Goal: Transaction & Acquisition: Purchase product/service

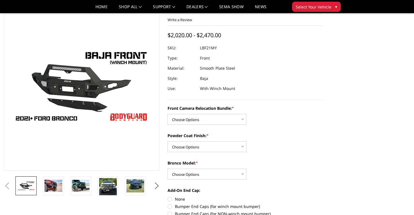
scroll to position [29, 0]
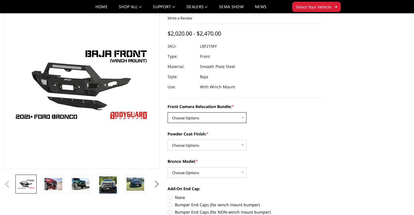
select select "4017"
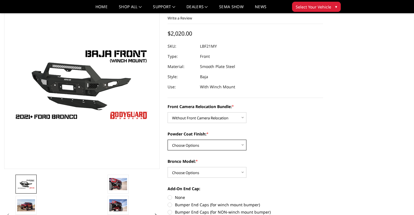
select select "4015"
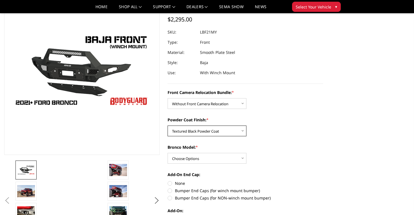
scroll to position [44, 0]
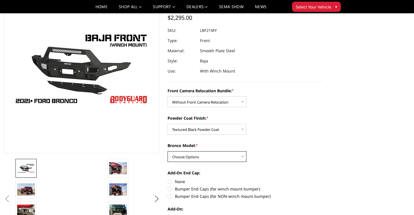
select select "4012"
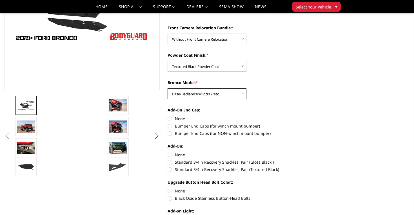
scroll to position [108, 0]
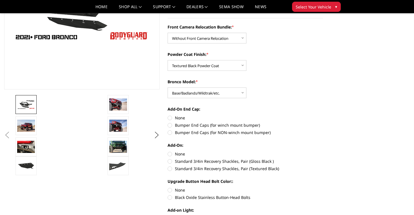
click at [184, 170] on label "Standard 3/4in Recovery Shackles, Pair (Textured Black)" at bounding box center [245, 168] width 155 height 6
click at [323, 158] on input "Standard 3/4in Recovery Shackles, Pair (Textured Black)" at bounding box center [323, 158] width 0 height 0
radio input "true"
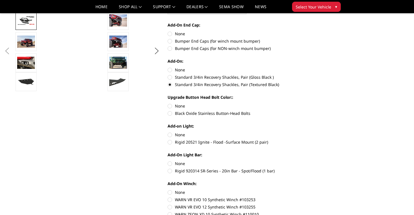
scroll to position [194, 0]
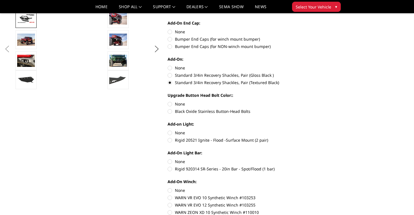
click at [176, 169] on label "Rigid 920314 SR-Series - 20in Bar - Spot/Flood (1 bar)" at bounding box center [245, 169] width 155 height 6
click at [323, 159] on input "Rigid 920314 SR-Series - 20in Bar - Spot/Flood (1 bar)" at bounding box center [323, 158] width 0 height 0
radio input "true"
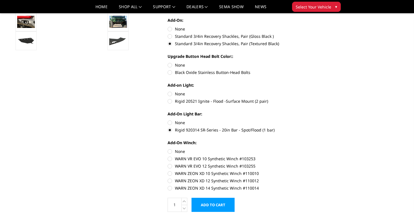
scroll to position [234, 0]
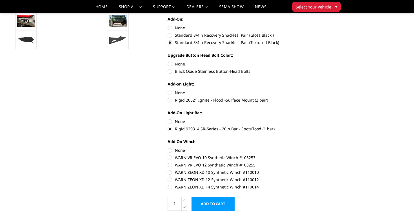
click at [180, 164] on label "WARN VR EVO 12 Synthetic Winch #103255" at bounding box center [245, 165] width 155 height 6
click at [323, 155] on input "WARN VR EVO 12 Synthetic Winch #103255" at bounding box center [323, 154] width 0 height 0
radio input "true"
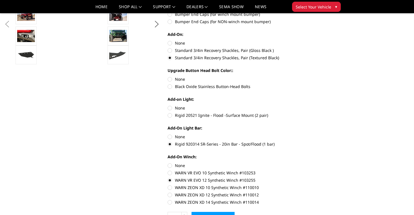
scroll to position [223, 0]
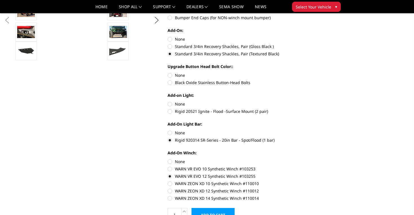
click at [170, 133] on label "None" at bounding box center [245, 133] width 155 height 6
click at [168, 130] on input "None" at bounding box center [168, 130] width 0 height 0
radio input "true"
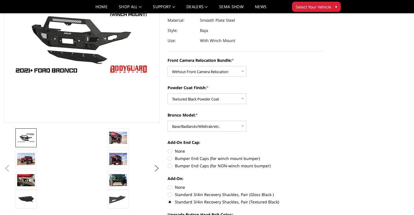
scroll to position [73, 0]
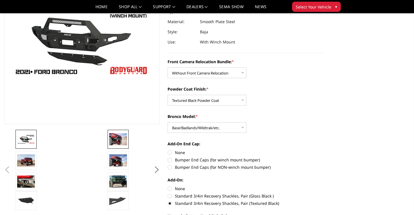
click at [117, 140] on img at bounding box center [118, 139] width 18 height 12
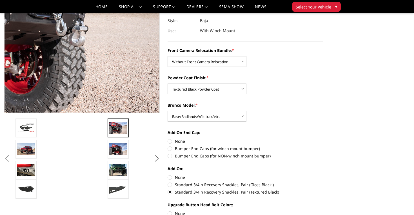
scroll to position [99, 0]
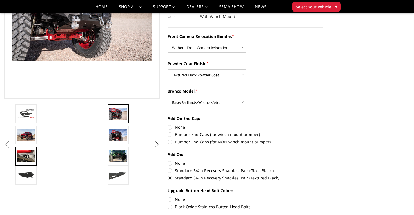
click at [23, 157] on img at bounding box center [26, 156] width 18 height 12
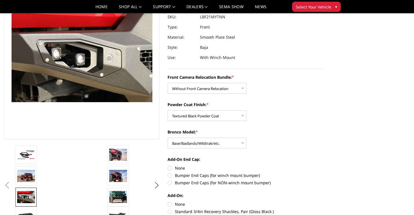
scroll to position [56, 0]
